Goal: Find specific page/section: Find specific page/section

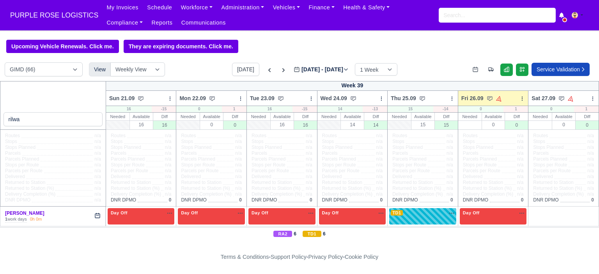
select select "5"
click at [448, 13] on input "search" at bounding box center [497, 15] width 117 height 15
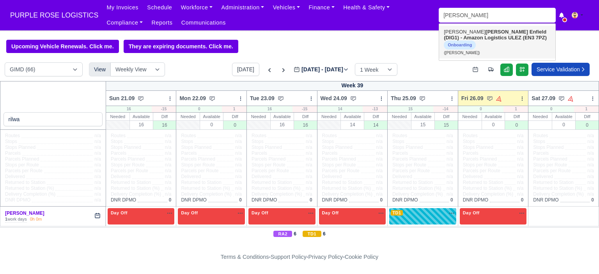
click at [476, 41] on span "Onboarding" at bounding box center [460, 45] width 32 height 9
type input "Charles Pickering"
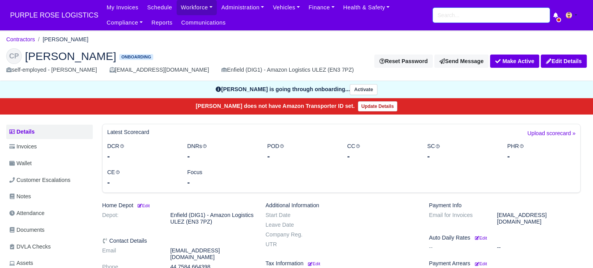
click at [472, 19] on input "search" at bounding box center [491, 15] width 117 height 15
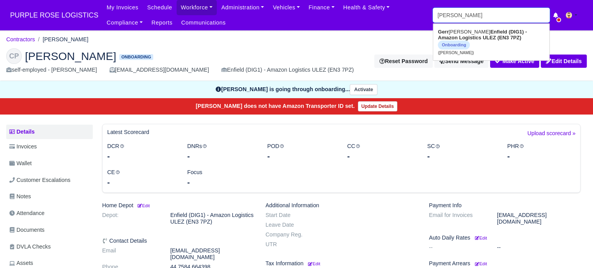
type input "gerrado"
type input "gerrado Aitcheson"
click at [462, 41] on strong "Enfield (DIG1) - Amazon Logistics ULEZ (EN3 7PZ)" at bounding box center [489, 35] width 103 height 12
type input "Gerrado Aitcheson"
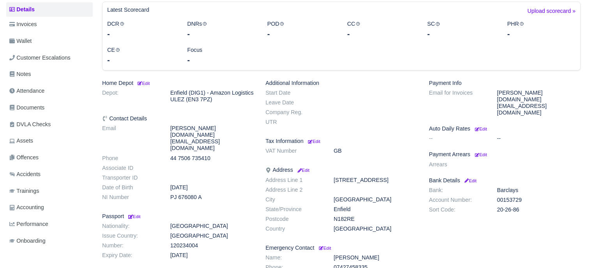
scroll to position [156, 0]
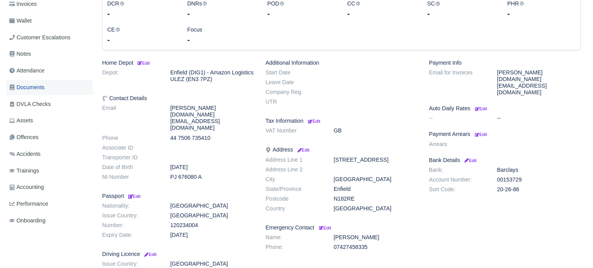
click at [43, 83] on span "Documents" at bounding box center [26, 87] width 35 height 9
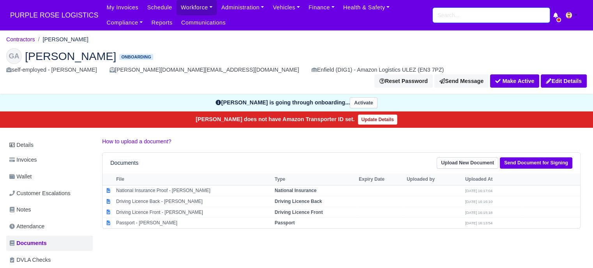
click at [448, 18] on input "search" at bounding box center [491, 15] width 117 height 15
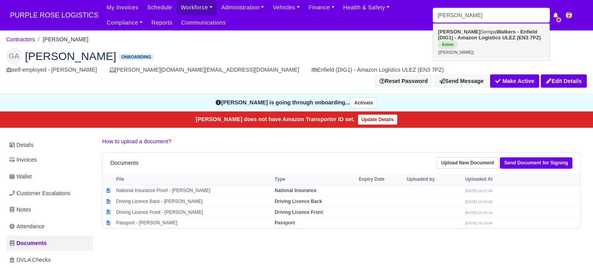
click at [460, 34] on link "Ronnie Sempa Walkers - Enfield (DIG1) - Amazon Logistics ULEZ (EN3 7PZ) Active …" at bounding box center [491, 42] width 116 height 32
type input "Ronnie Sempa"
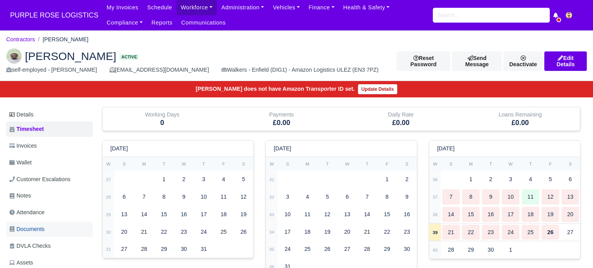
click at [50, 227] on link "Documents" at bounding box center [49, 229] width 87 height 15
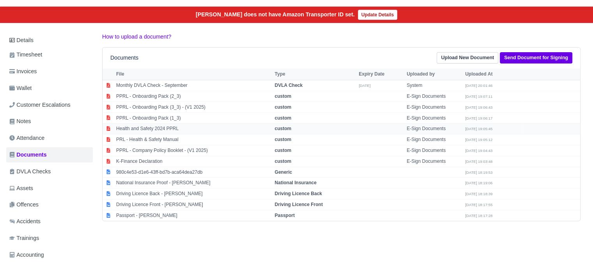
scroll to position [78, 0]
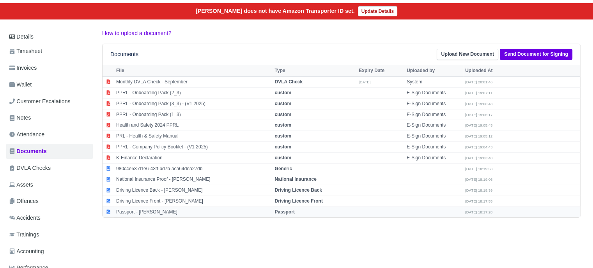
click at [282, 210] on strong "Passport" at bounding box center [285, 211] width 20 height 5
select select "passport"
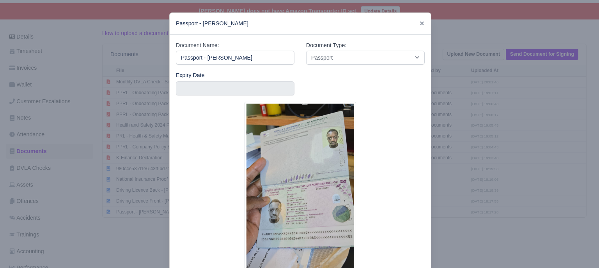
click at [284, 200] on img at bounding box center [301, 199] width 112 height 195
click at [471, 192] on div at bounding box center [299, 134] width 599 height 268
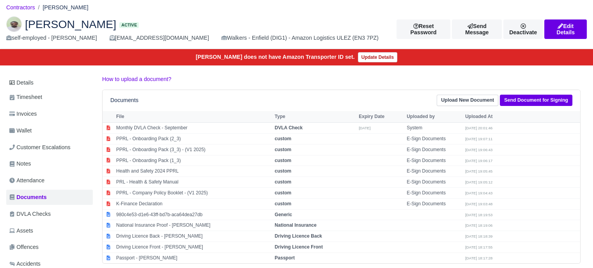
scroll to position [0, 0]
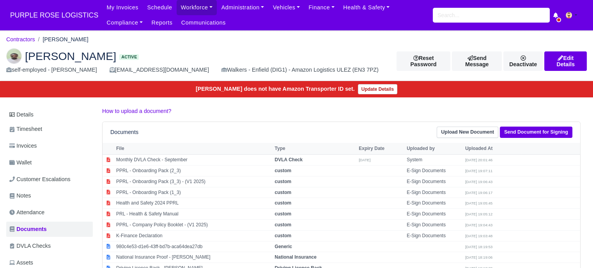
click at [460, 26] on div "My Invoices Schedule Workforce Manpower Expiring Documents Leave Requests Daily…" at bounding box center [344, 15] width 485 height 30
click at [460, 21] on input "search" at bounding box center [491, 15] width 117 height 15
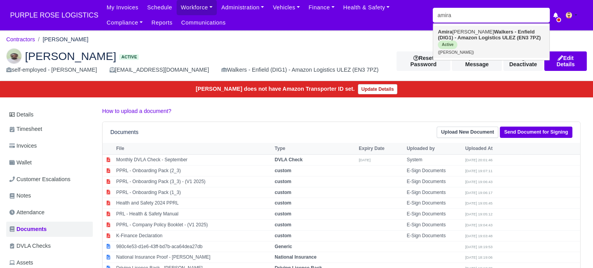
click at [459, 39] on strong "Walkers - Enfield (DIG1) - Amazon Logistics ULEZ (EN3 7PZ)" at bounding box center [489, 35] width 103 height 12
type input "Amira Ahmed"
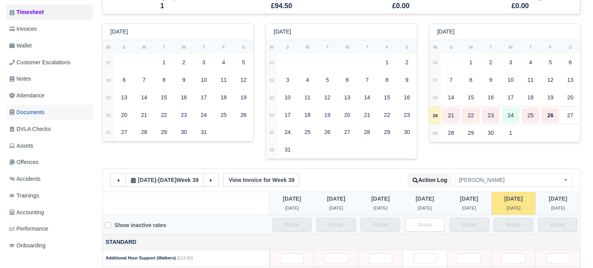
scroll to position [117, 0]
click at [46, 109] on link "Documents" at bounding box center [49, 112] width 87 height 15
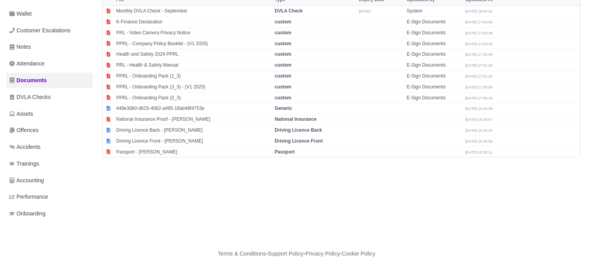
scroll to position [151, 0]
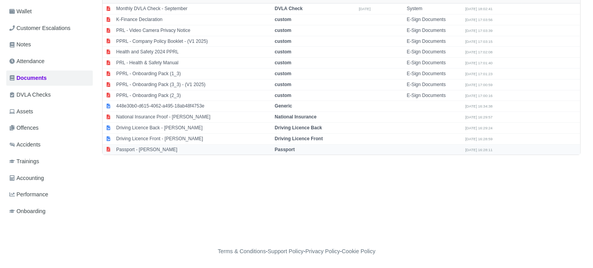
click at [284, 149] on strong "Passport" at bounding box center [285, 149] width 20 height 5
select select "passport"
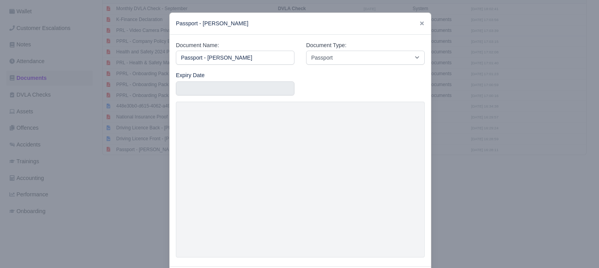
click at [473, 183] on div at bounding box center [299, 134] width 599 height 268
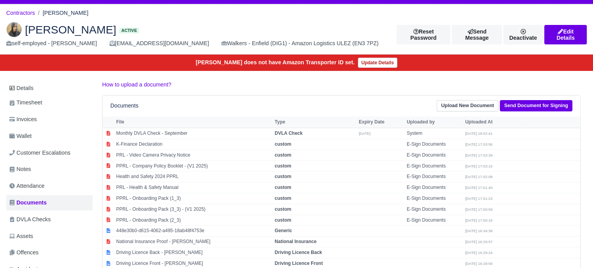
scroll to position [0, 0]
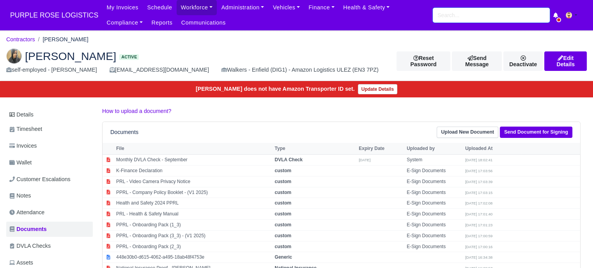
click at [461, 18] on input "search" at bounding box center [491, 15] width 117 height 15
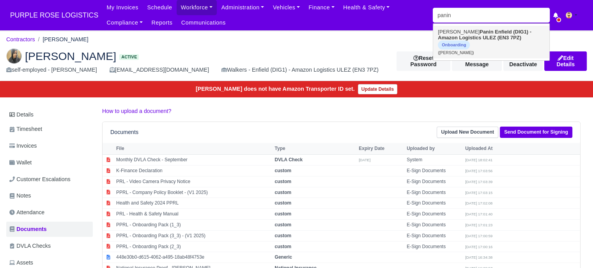
click at [466, 37] on strong "Enfield (DIG1) - Amazon Logistics ULEZ (EN3 7PZ)" at bounding box center [485, 35] width 94 height 12
type input "[PERSON_NAME]"
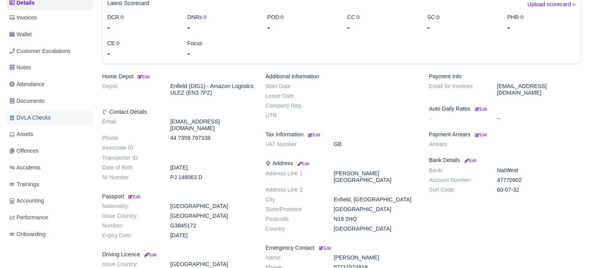
scroll to position [117, 0]
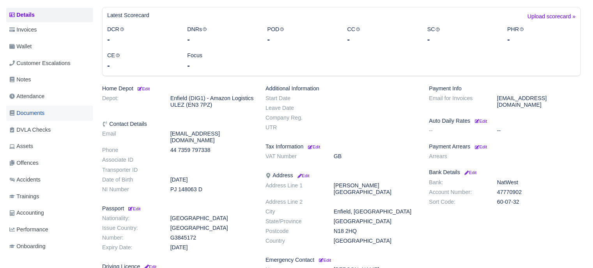
click at [46, 113] on link "Documents" at bounding box center [49, 113] width 87 height 15
